Goal: Information Seeking & Learning: Learn about a topic

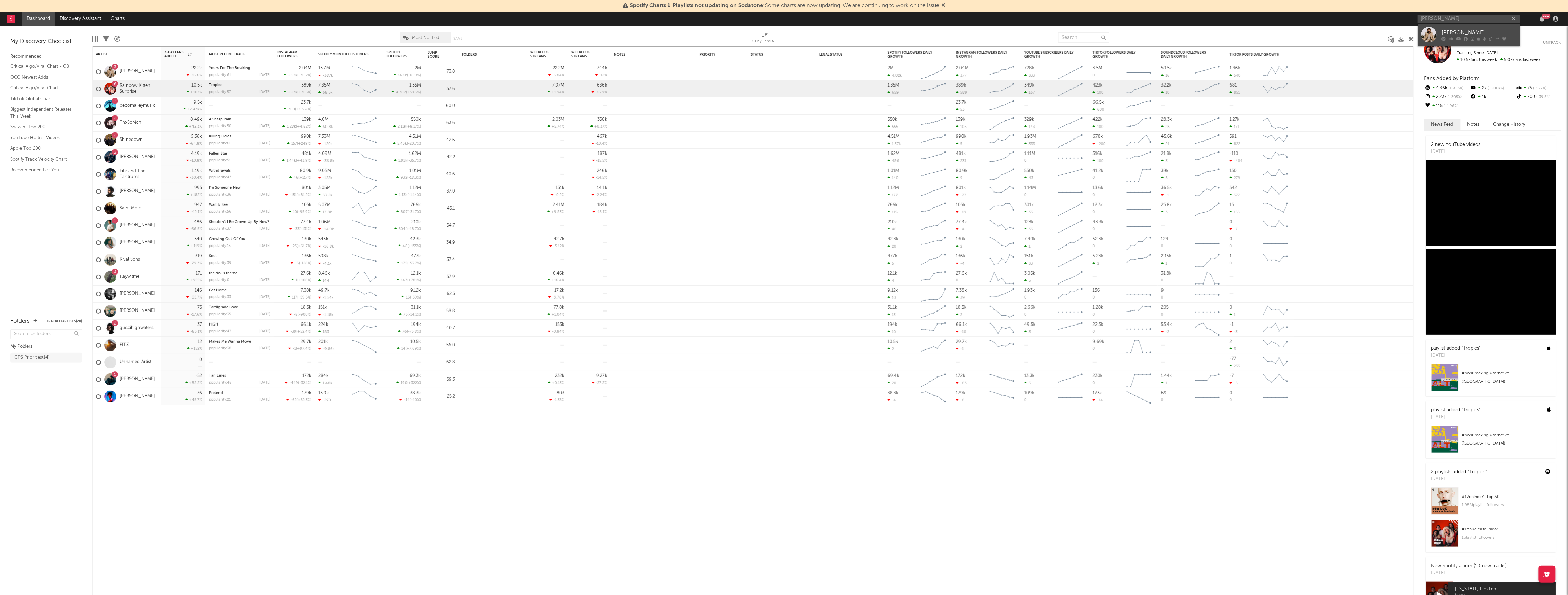
type input "[PERSON_NAME]"
click at [1482, 29] on div "[PERSON_NAME]" at bounding box center [1480, 32] width 75 height 8
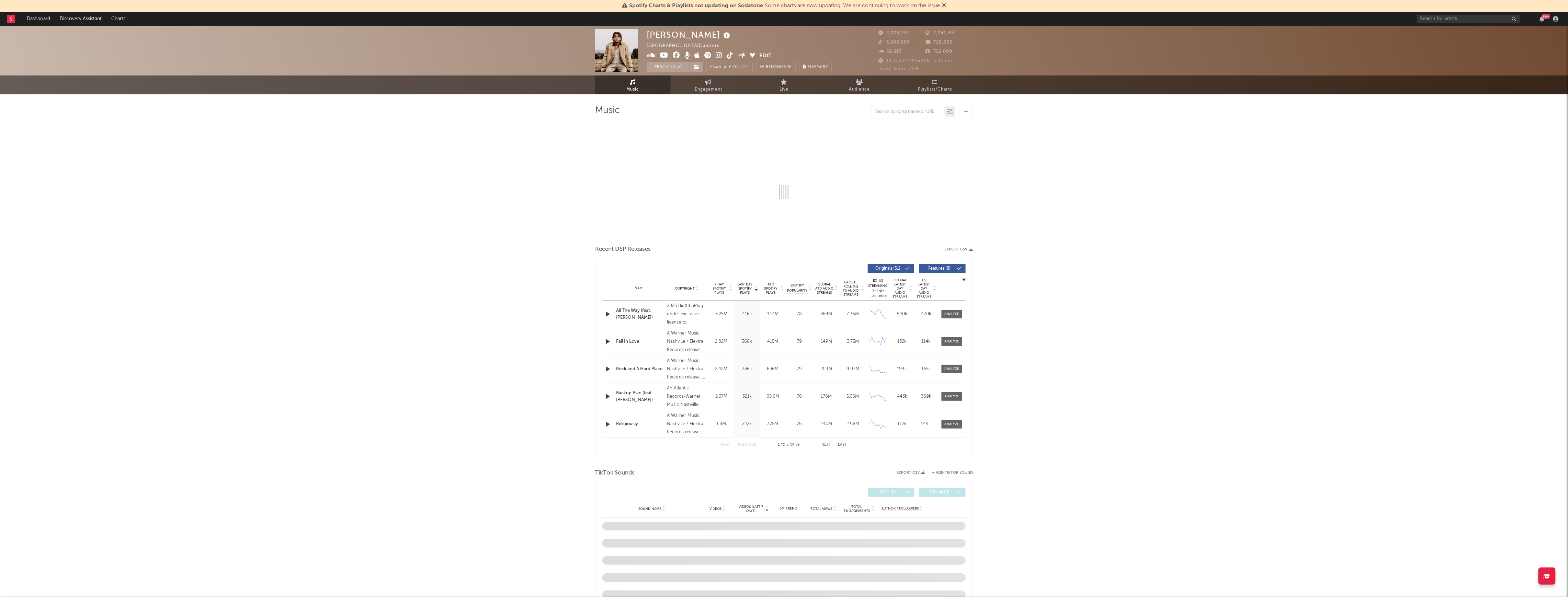
select select "6m"
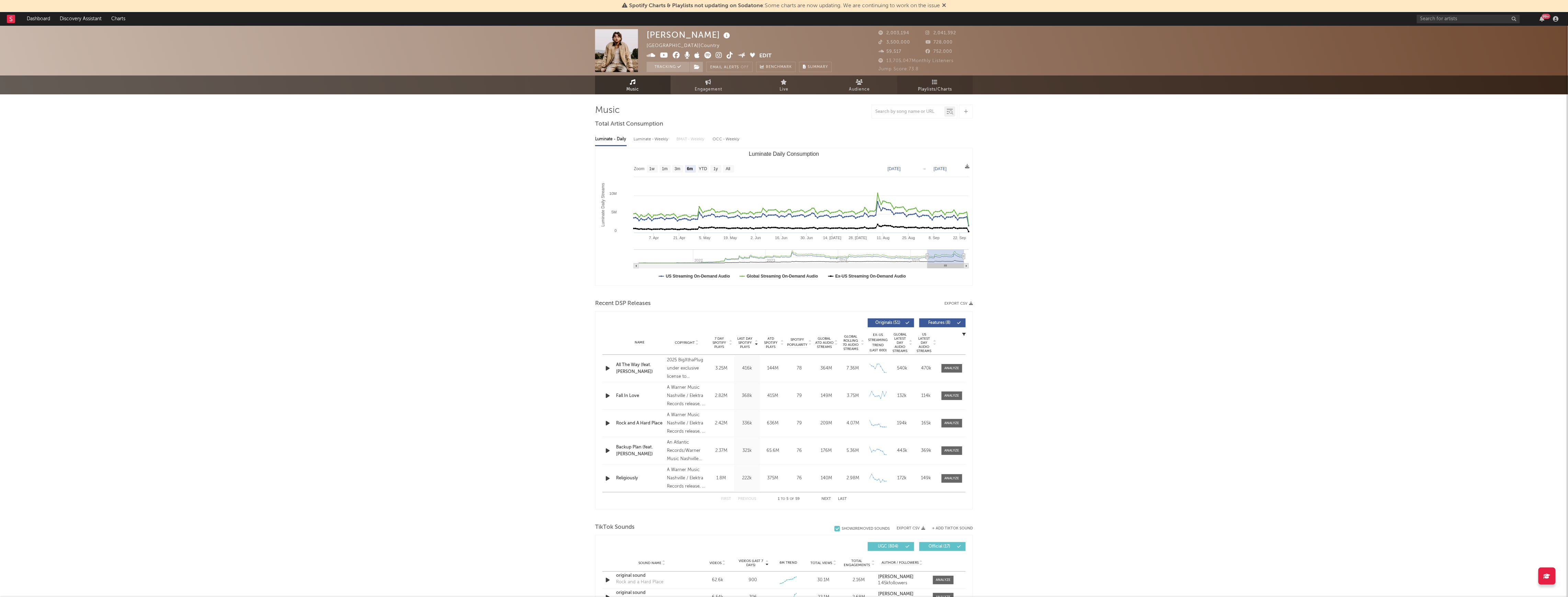
click at [936, 86] on span "Playlists/Charts" at bounding box center [935, 89] width 34 height 8
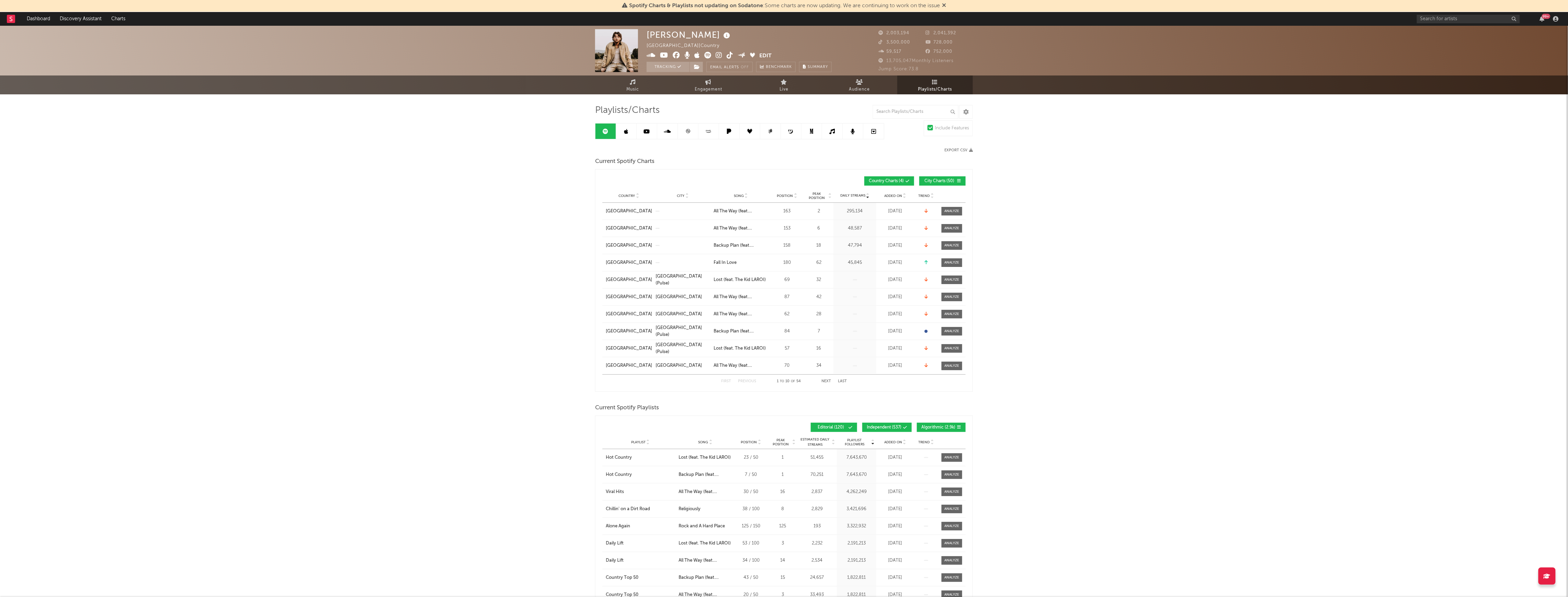
click at [617, 196] on div "Country" at bounding box center [629, 196] width 46 height 5
click at [685, 124] on link at bounding box center [688, 131] width 21 height 15
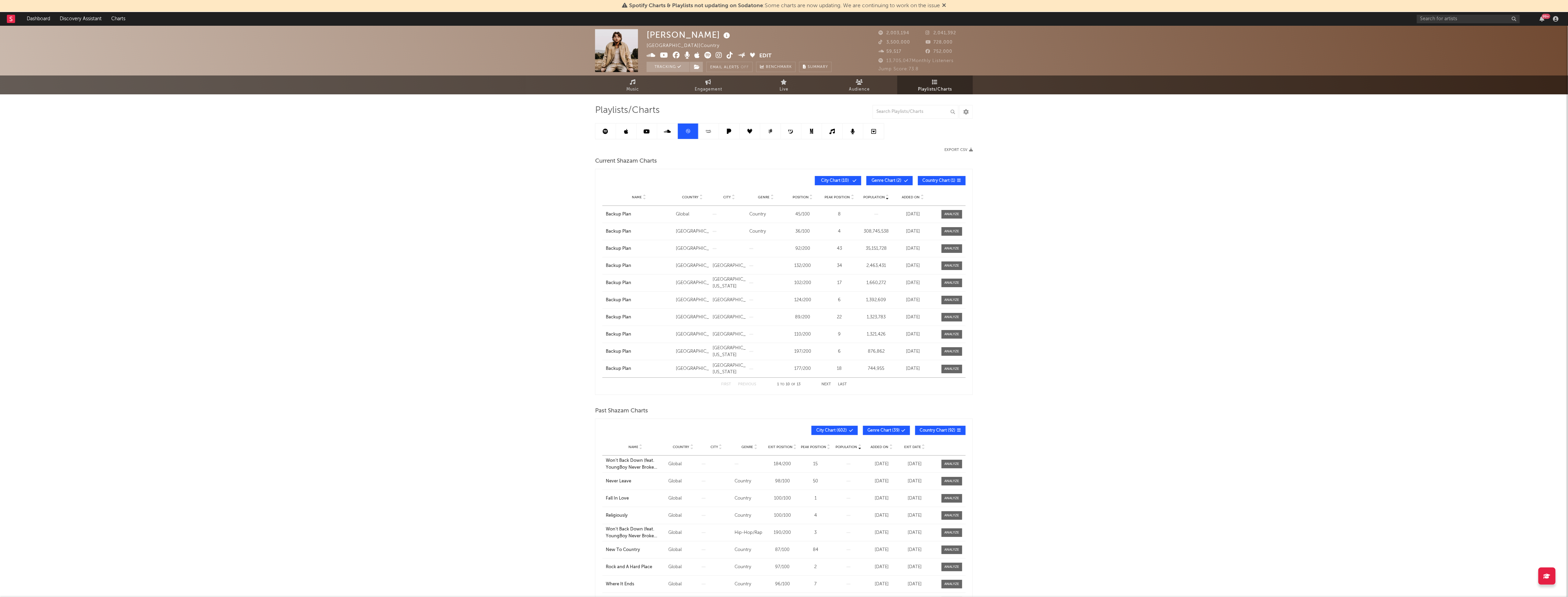
click at [901, 180] on span "Genre Chart ( 2 )" at bounding box center [886, 181] width 32 height 4
click at [651, 194] on div "Name" at bounding box center [639, 197] width 67 height 5
click at [638, 198] on span "Name" at bounding box center [637, 197] width 10 height 4
click at [957, 212] on div at bounding box center [952, 214] width 15 height 5
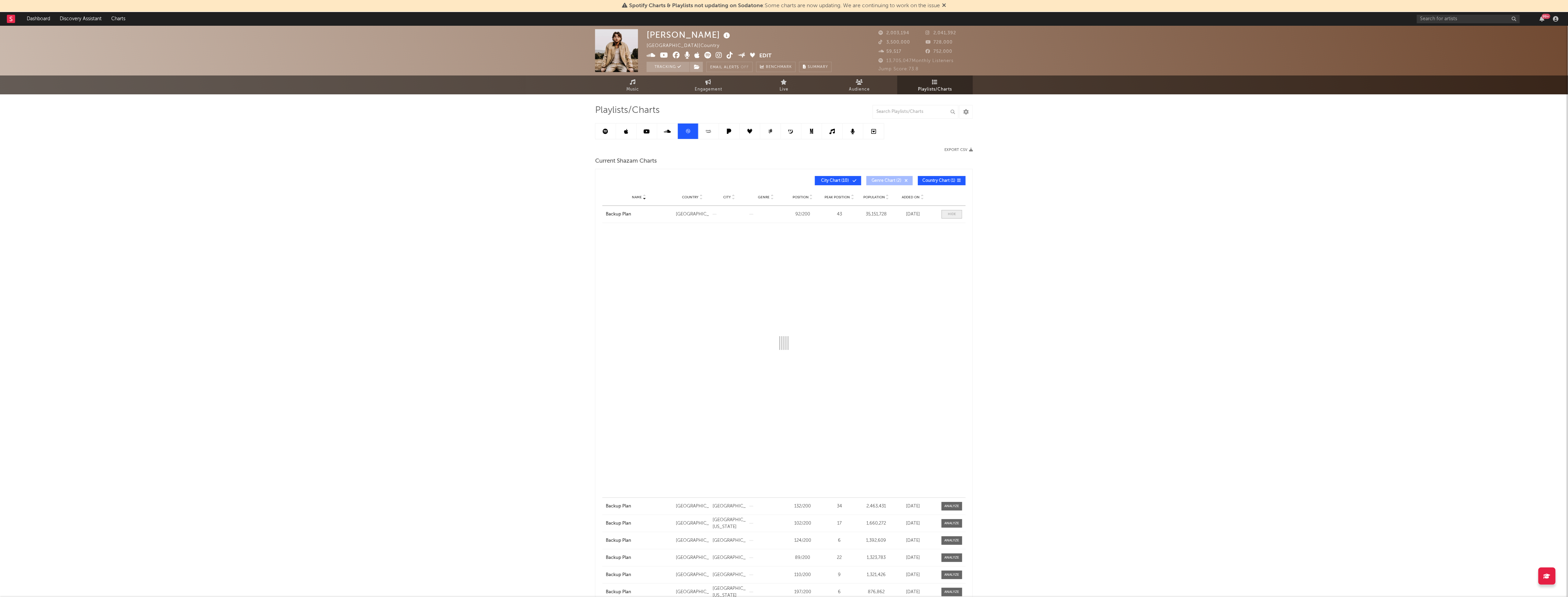
select select "All"
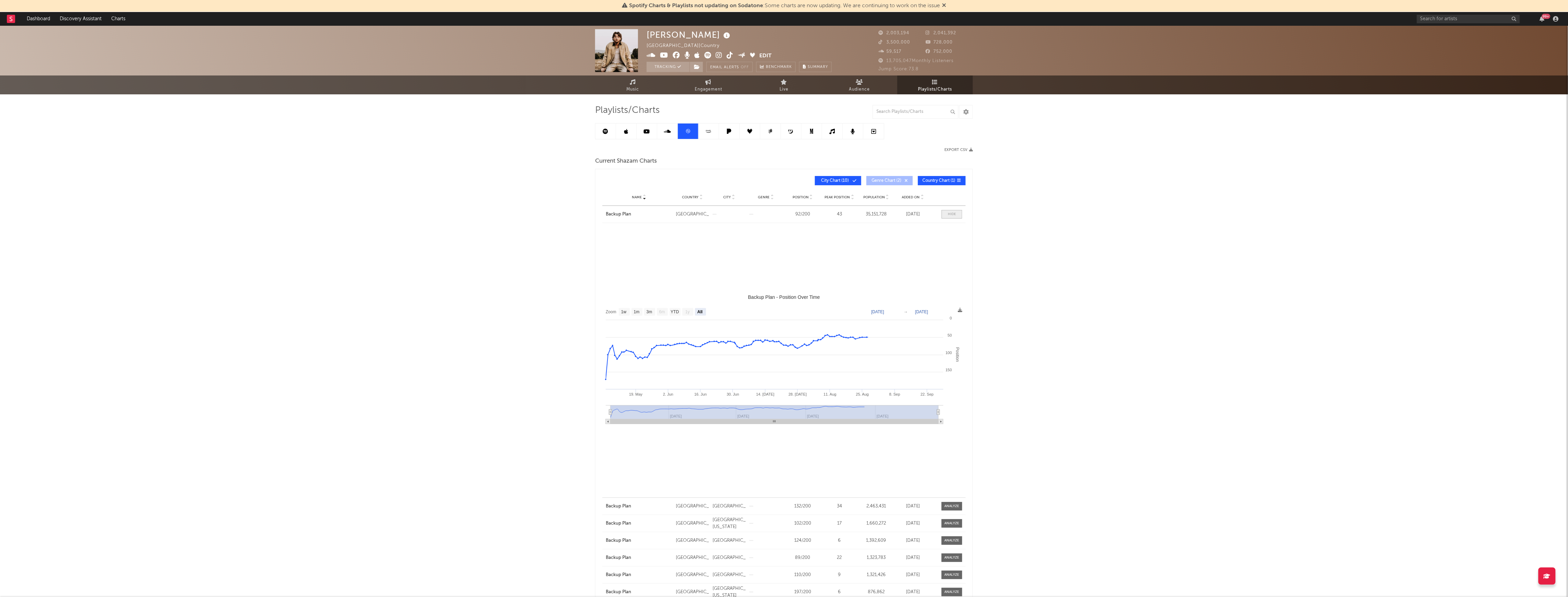
select select "3m"
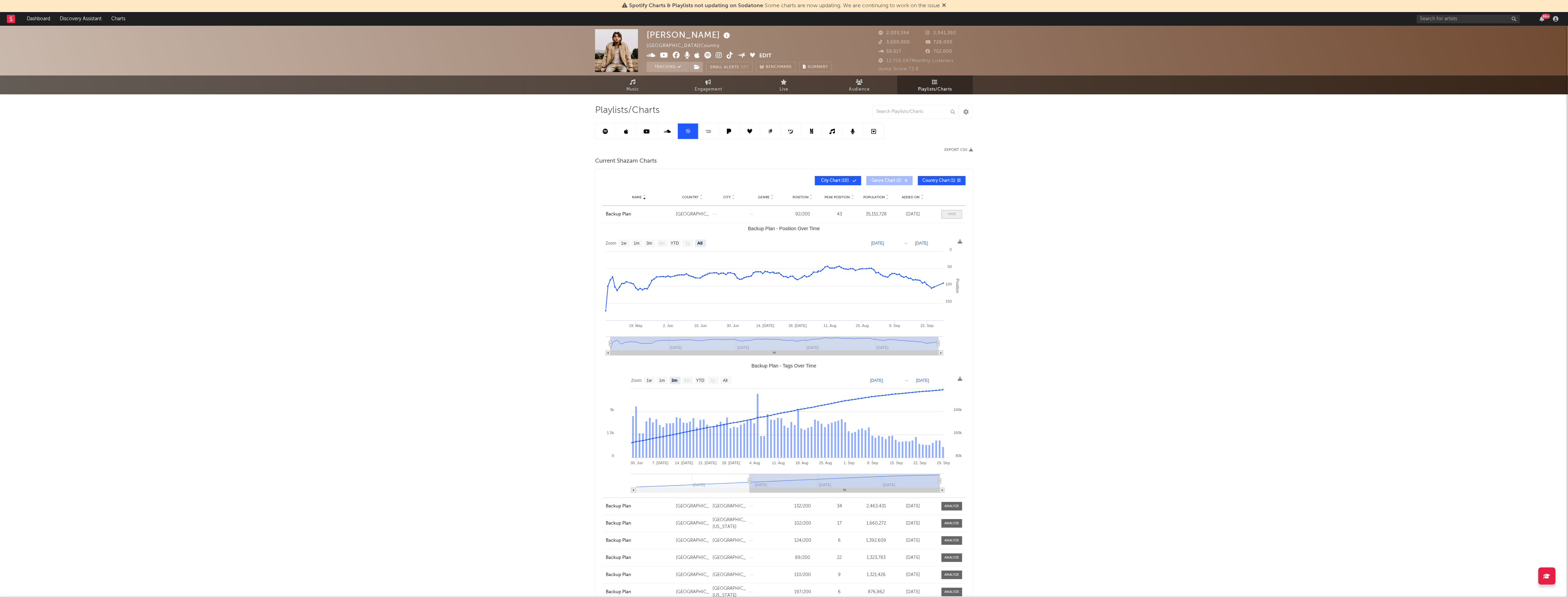
click at [957, 212] on span at bounding box center [952, 214] width 21 height 9
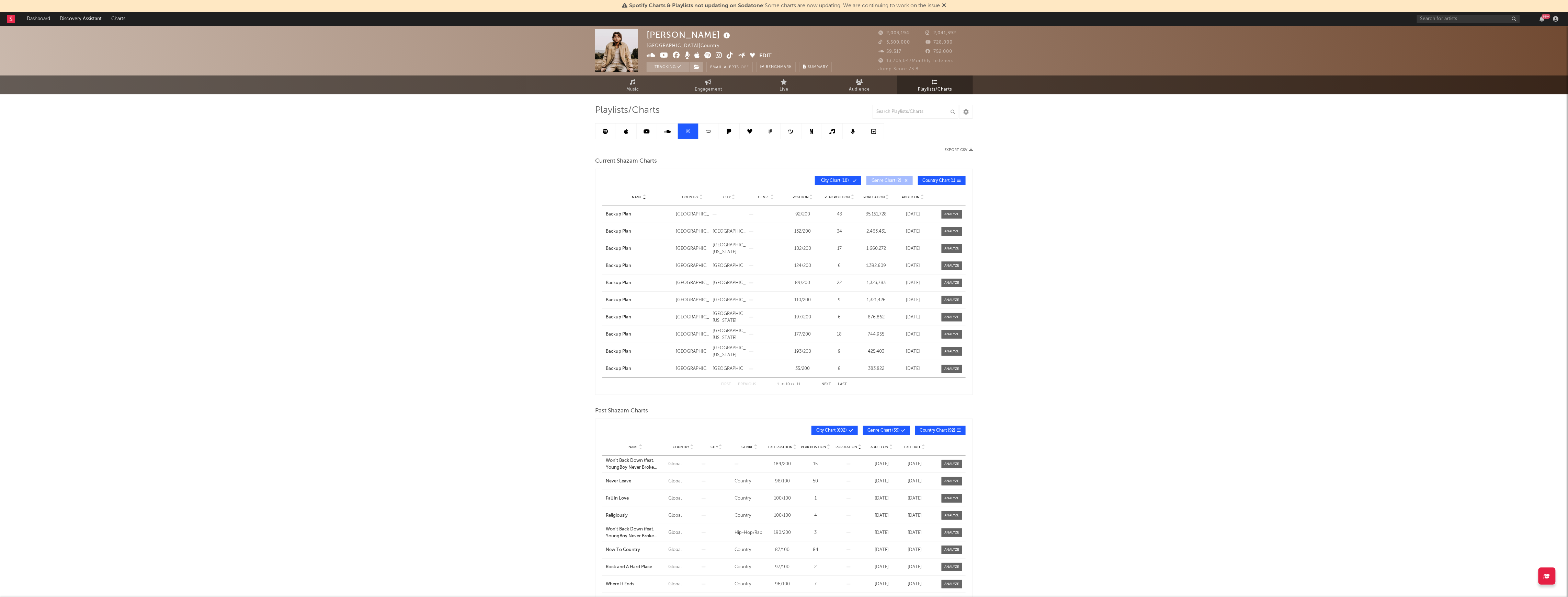
click at [622, 134] on link at bounding box center [627, 131] width 21 height 15
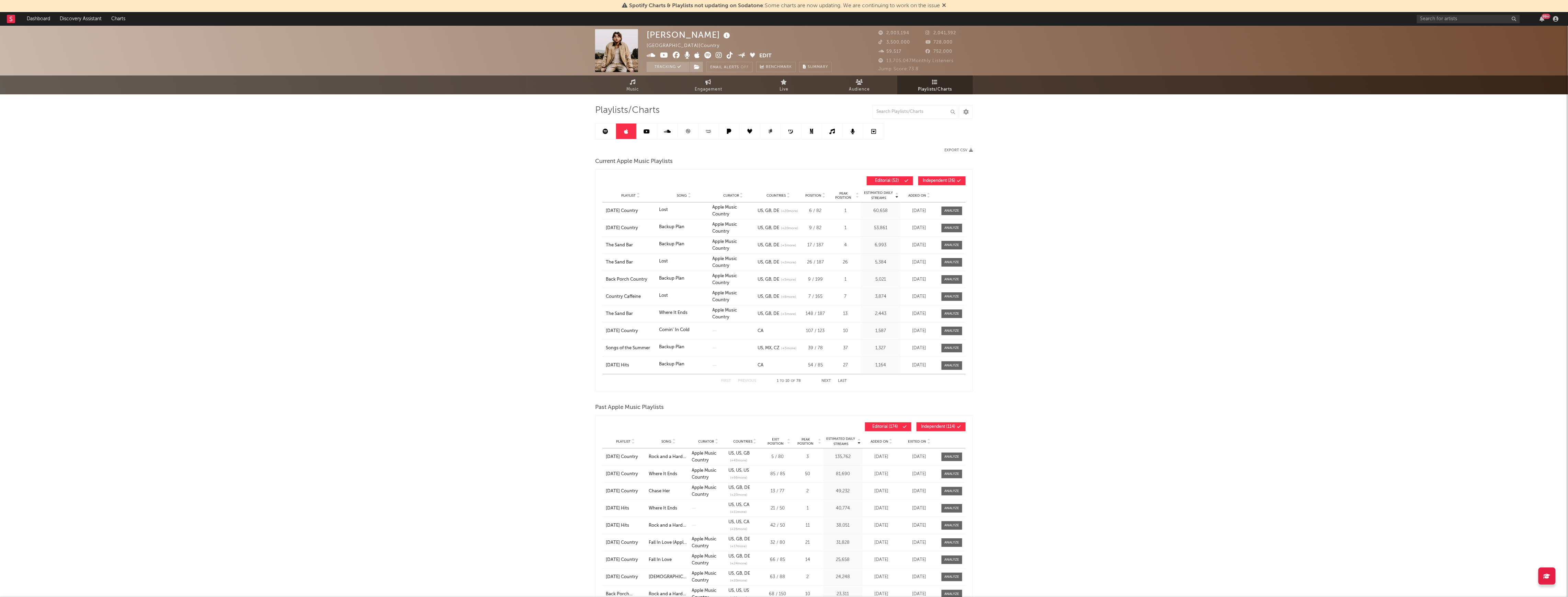
click at [614, 134] on link at bounding box center [606, 131] width 21 height 15
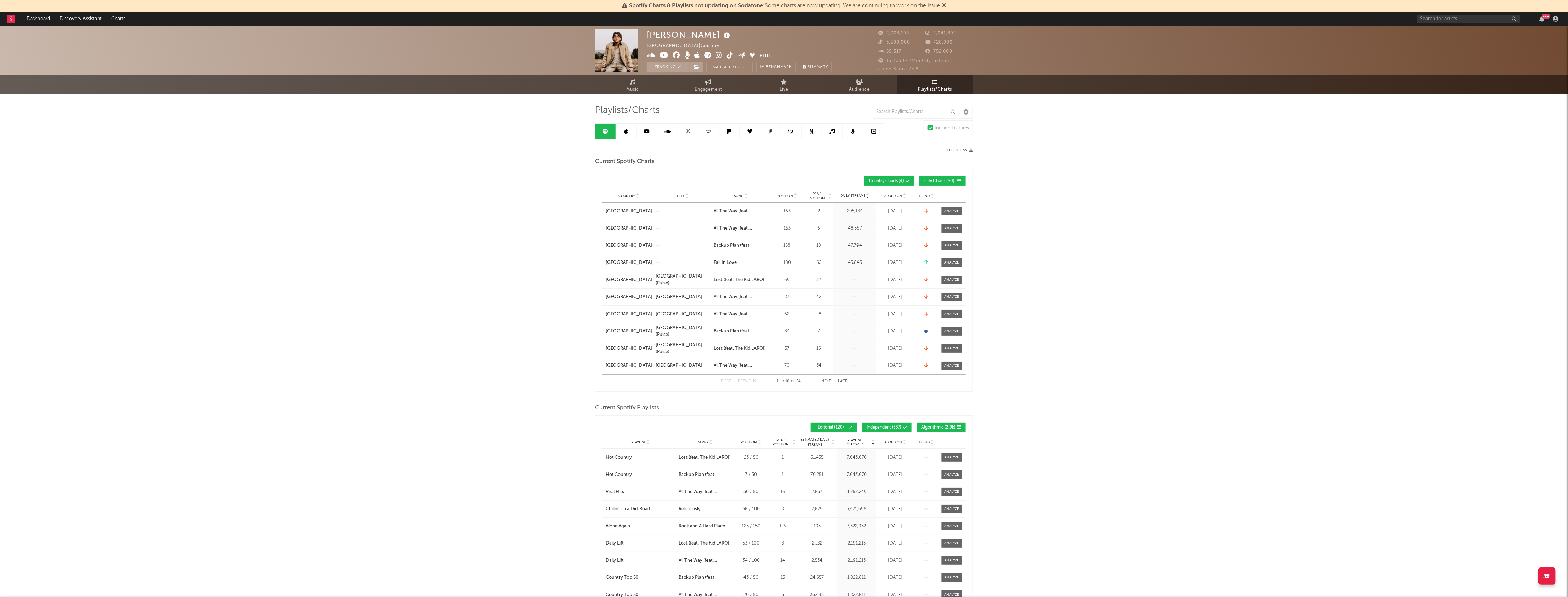
click at [896, 442] on span "Added On" at bounding box center [893, 442] width 18 height 4
click at [885, 426] on span "Independent ( 537 )" at bounding box center [884, 428] width 35 height 4
click at [917, 428] on div "Editorial ( 120 ) Independent ( 537 ) Algorithmic ( 2.9k )" at bounding box center [874, 427] width 182 height 9
click at [931, 430] on button "Algorithmic ( 2.9k )" at bounding box center [941, 427] width 49 height 9
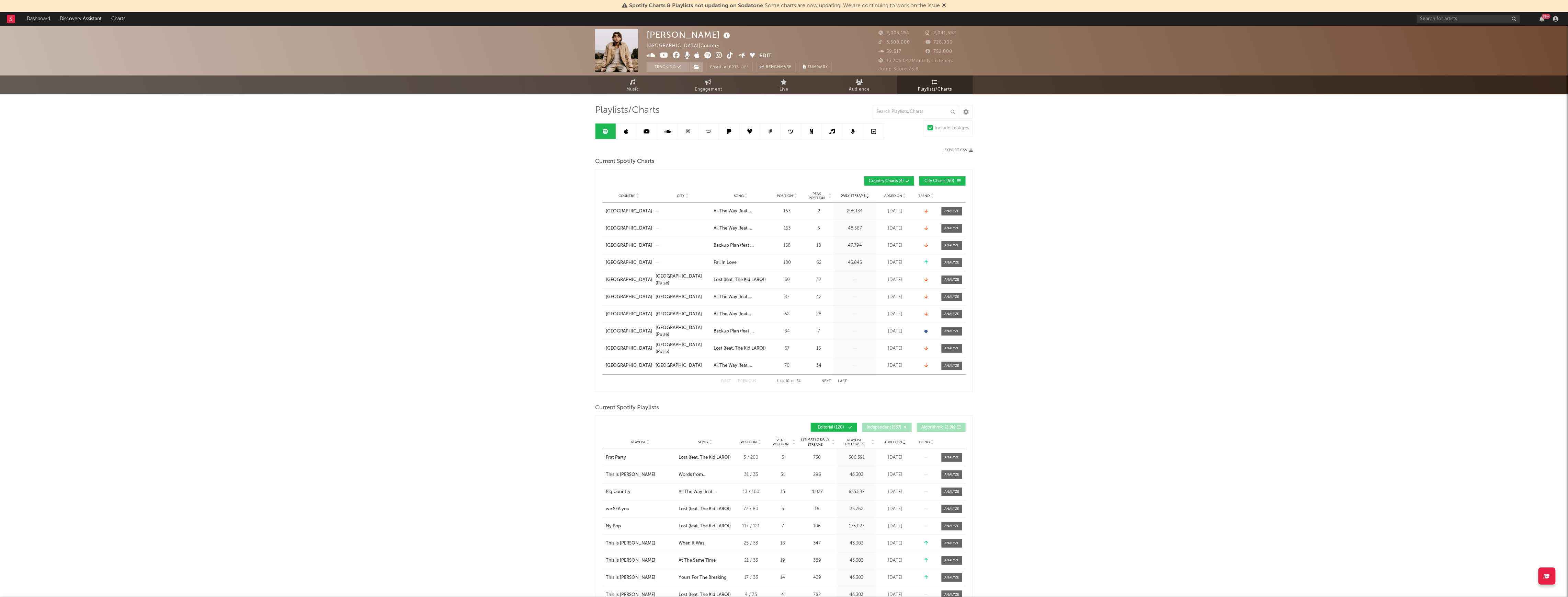
click at [933, 428] on span "Algorithmic ( 2.9k )" at bounding box center [938, 428] width 34 height 4
click at [899, 428] on span "Independent ( 537 )" at bounding box center [884, 428] width 35 height 4
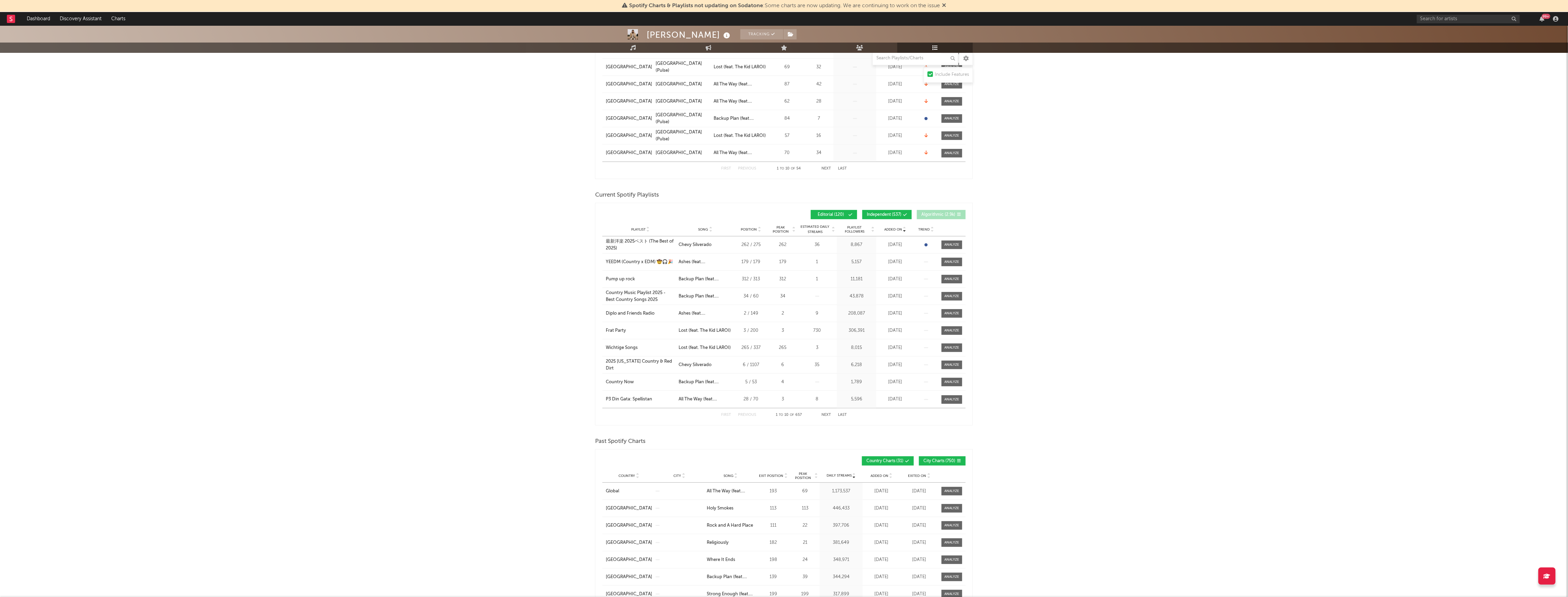
scroll to position [229, 0]
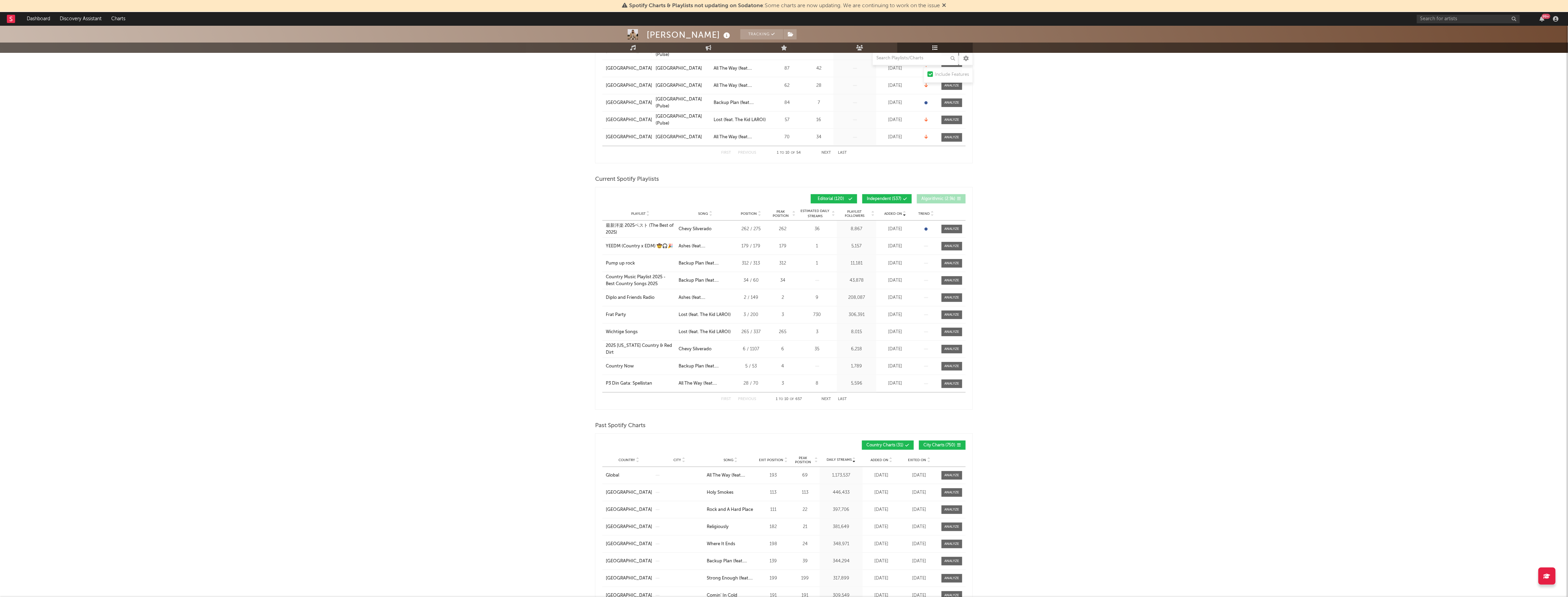
click at [825, 400] on button "Next" at bounding box center [826, 399] width 10 height 4
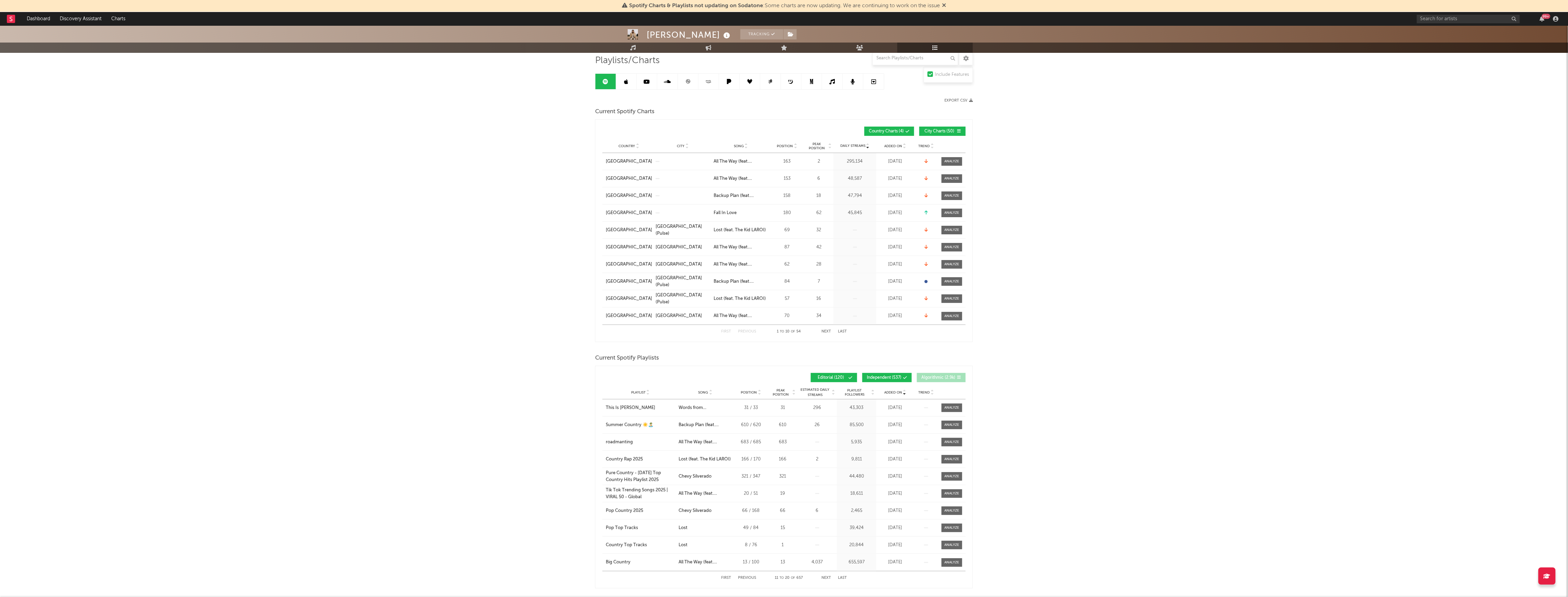
scroll to position [46, 0]
